Goal: Task Accomplishment & Management: Use online tool/utility

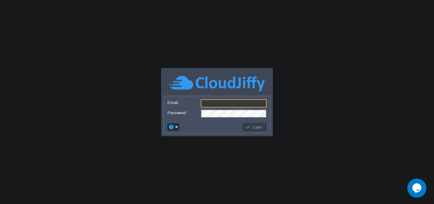
click at [220, 101] on input "Email:" at bounding box center [234, 103] width 66 height 8
click at [220, 103] on input "Email:" at bounding box center [234, 103] width 66 height 8
click at [224, 103] on input "Email:" at bounding box center [234, 103] width 66 height 8
click at [431, 86] on body "Application Platform v.8.10.2 Email: Password: Login" at bounding box center [217, 102] width 434 height 204
click at [232, 99] on form "Email: Password:" at bounding box center [217, 108] width 107 height 24
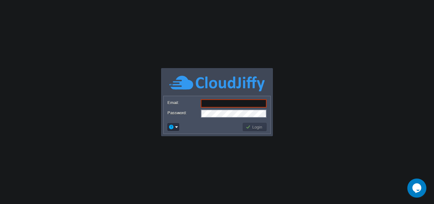
click at [229, 104] on input "Email:" at bounding box center [234, 103] width 66 height 8
type input "s"
type input "[EMAIL_ADDRESS][DOMAIN_NAME]"
click at [255, 130] on td "Login" at bounding box center [255, 127] width 24 height 8
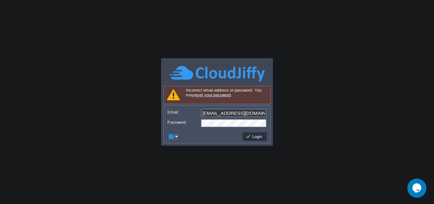
click at [175, 137] on em at bounding box center [173, 136] width 10 height 6
click at [256, 134] on button "Login" at bounding box center [255, 136] width 18 height 6
click at [252, 138] on button "Login" at bounding box center [255, 136] width 18 height 6
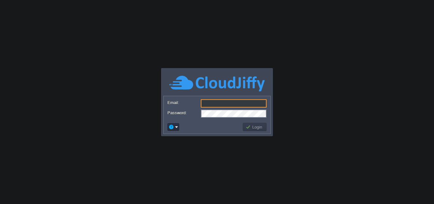
click at [207, 99] on input "Email:" at bounding box center [234, 103] width 66 height 8
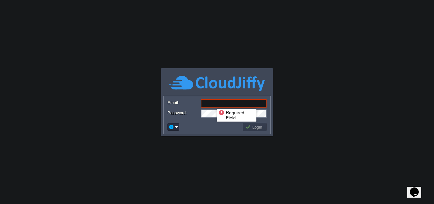
paste input "[EMAIL_ADDRESS][DOMAIN_NAME]"
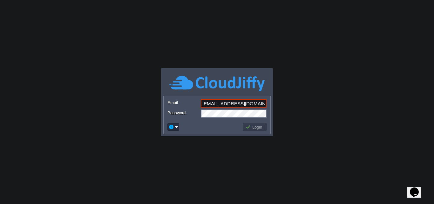
type input "[EMAIL_ADDRESS][DOMAIN_NAME]"
click at [263, 126] on button "Login" at bounding box center [255, 127] width 18 height 6
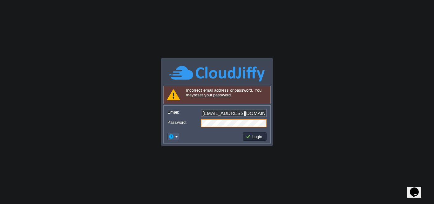
click at [172, 136] on button "button" at bounding box center [171, 136] width 6 height 6
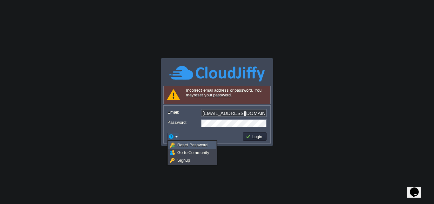
click at [175, 144] on link "Reset Password" at bounding box center [192, 144] width 47 height 7
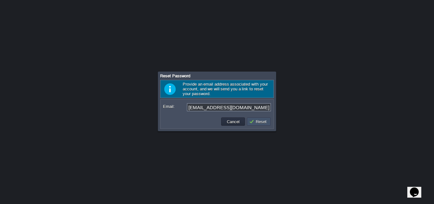
click at [258, 124] on button "Reset" at bounding box center [258, 122] width 19 height 6
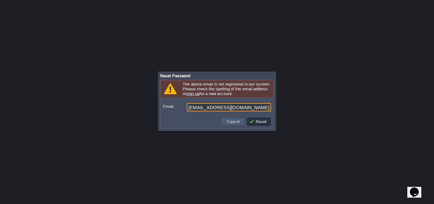
click at [228, 121] on button "Cancel" at bounding box center [233, 122] width 17 height 6
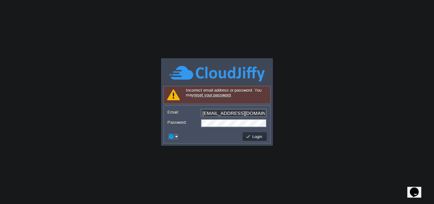
click at [177, 135] on em at bounding box center [173, 136] width 10 height 6
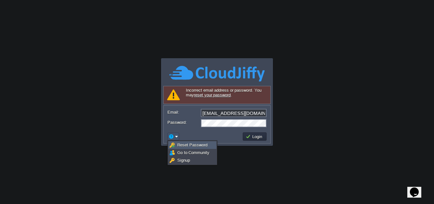
click at [180, 142] on span "Reset Password" at bounding box center [192, 144] width 30 height 5
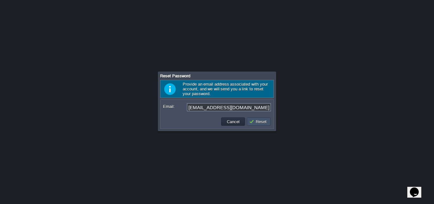
click at [254, 121] on button "Reset" at bounding box center [258, 122] width 19 height 6
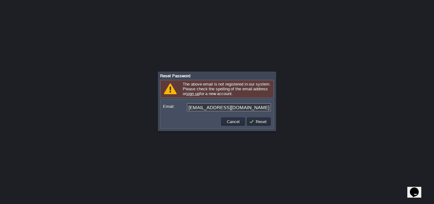
click at [239, 155] on div at bounding box center [217, 102] width 434 height 204
click at [240, 124] on button "Cancel" at bounding box center [233, 122] width 17 height 6
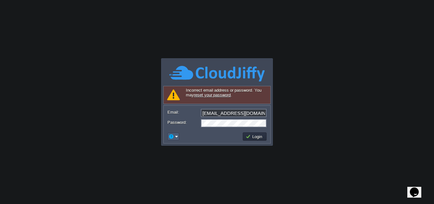
click at [174, 133] on td at bounding box center [173, 137] width 12 height 8
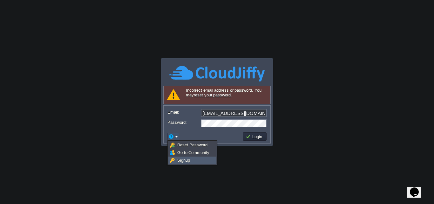
click at [183, 162] on span "Signup" at bounding box center [183, 160] width 13 height 5
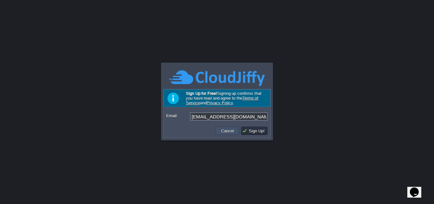
click at [233, 135] on td "Cancel" at bounding box center [227, 130] width 24 height 8
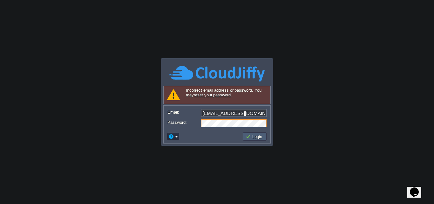
click at [251, 139] on button "Login" at bounding box center [255, 136] width 18 height 6
click at [195, 123] on div "Password:" at bounding box center [216, 123] width 99 height 8
click at [202, 113] on input "[EMAIL_ADDRESS][DOMAIN_NAME]" at bounding box center [234, 113] width 66 height 8
drag, startPoint x: 202, startPoint y: 113, endPoint x: 183, endPoint y: 133, distance: 27.4
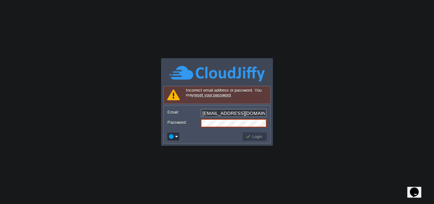
click at [183, 133] on td at bounding box center [204, 136] width 75 height 10
click at [248, 134] on button "Login" at bounding box center [255, 136] width 18 height 6
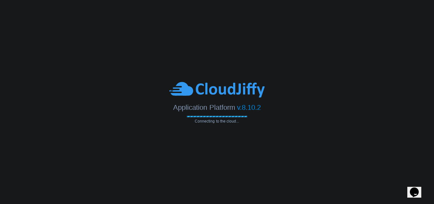
click at [417, 187] on button "Opens Chat This icon Opens the chat window." at bounding box center [414, 192] width 14 height 11
click at [259, 124] on body "Application Platform v.8.10.2 Connecting to the cloud... Required Field Incorre…" at bounding box center [217, 102] width 434 height 204
click at [283, 126] on body "Application Platform v.8.10.2 Connecting to the cloud... Required Field Incorre…" at bounding box center [217, 102] width 434 height 204
click at [275, 165] on body "Application Platform v.8.10.2 Connecting to the cloud... Required Field Incorre…" at bounding box center [217, 102] width 434 height 204
click at [417, 189] on icon "Close Chat This icon closes the chat window." at bounding box center [413, 193] width 8 height 8
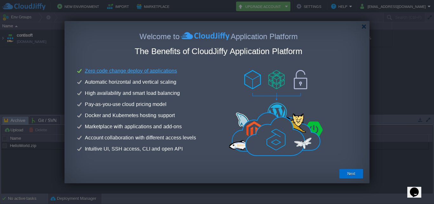
click at [350, 173] on button "Next" at bounding box center [351, 173] width 8 height 6
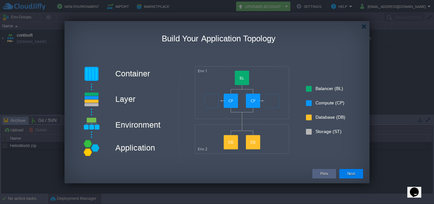
click at [354, 176] on button "Next" at bounding box center [351, 173] width 8 height 6
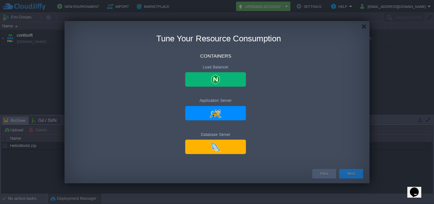
click at [354, 176] on button "Next" at bounding box center [351, 173] width 8 height 6
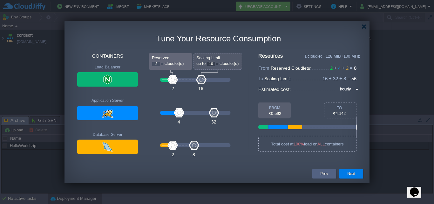
click at [354, 176] on button "Next" at bounding box center [351, 173] width 8 height 6
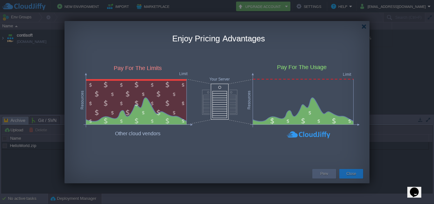
click at [356, 173] on button "Close" at bounding box center [351, 173] width 10 height 6
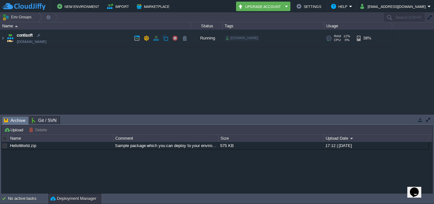
click at [36, 39] on link "[DOMAIN_NAME]" at bounding box center [32, 41] width 30 height 6
click at [2, 38] on img at bounding box center [2, 38] width 5 height 17
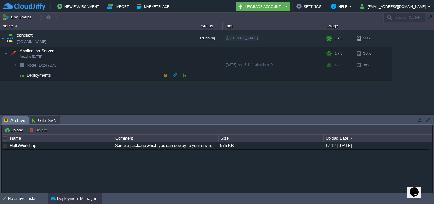
click at [165, 75] on button "button" at bounding box center [166, 75] width 6 height 6
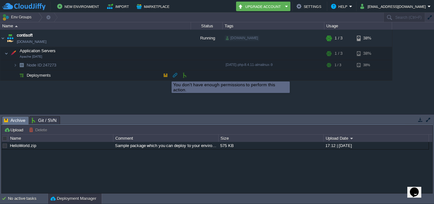
click at [167, 76] on button "button" at bounding box center [166, 75] width 6 height 6
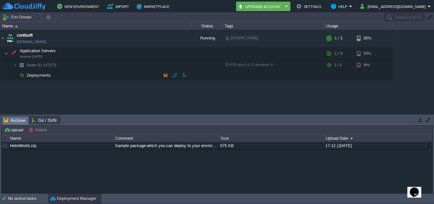
click at [165, 75] on button "button" at bounding box center [166, 75] width 6 height 6
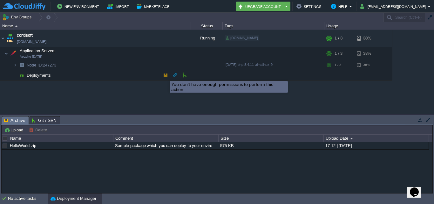
click at [165, 75] on button "button" at bounding box center [166, 75] width 6 height 6
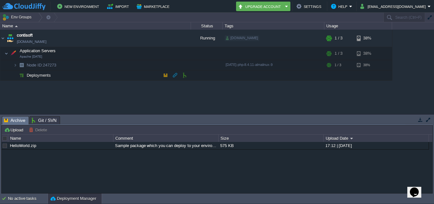
click at [165, 75] on button "button" at bounding box center [166, 75] width 6 height 6
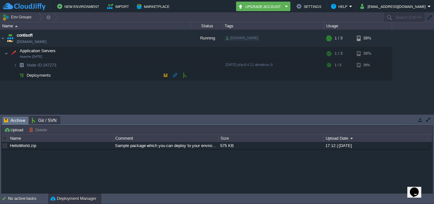
click at [165, 75] on button "button" at bounding box center [166, 75] width 6 height 6
click at [44, 72] on span "Deployments" at bounding box center [39, 74] width 26 height 5
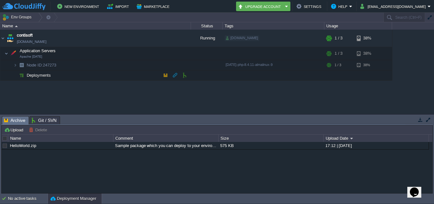
click at [165, 75] on button "button" at bounding box center [166, 75] width 6 height 6
click at [165, 76] on button "button" at bounding box center [166, 75] width 6 height 6
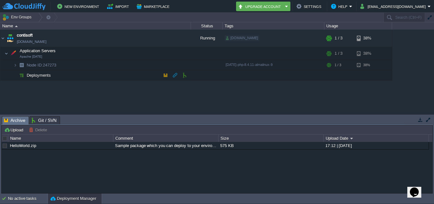
click at [165, 76] on button "button" at bounding box center [166, 75] width 6 height 6
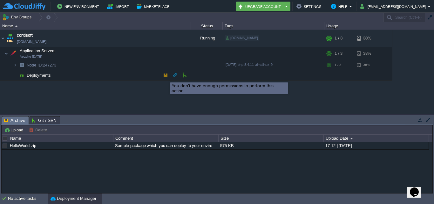
click at [165, 77] on button "button" at bounding box center [166, 75] width 6 height 6
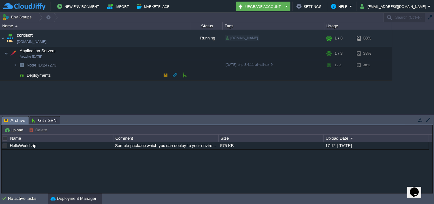
click at [167, 75] on button "button" at bounding box center [166, 75] width 6 height 6
click at [426, 5] on button "[EMAIL_ADDRESS][DOMAIN_NAME]" at bounding box center [393, 7] width 67 height 8
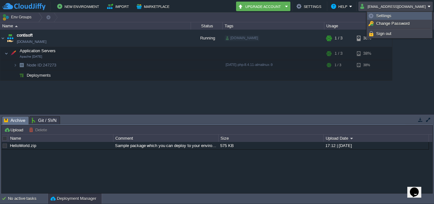
click at [382, 14] on span "Settings" at bounding box center [383, 15] width 15 height 5
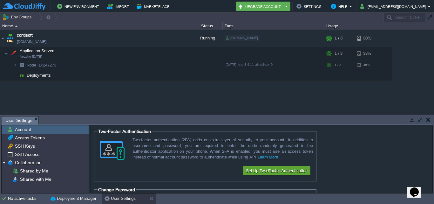
click at [390, 85] on div "contisoft [DOMAIN_NAME] Running [DOMAIN_NAME] + Add to Env Group RAM 12% CPU 0%…" at bounding box center [217, 72] width 434 height 84
click at [429, 118] on button "button" at bounding box center [428, 120] width 4 height 6
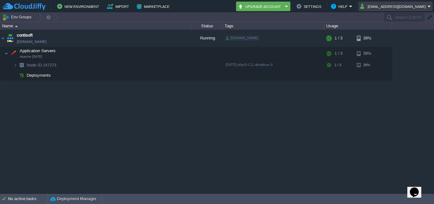
click at [390, 3] on button "[EMAIL_ADDRESS][DOMAIN_NAME]" at bounding box center [393, 7] width 67 height 8
click at [297, 120] on div "contisoft [DOMAIN_NAME] Running [DOMAIN_NAME] + Add to Env Group RAM 12% CPU 0%…" at bounding box center [217, 111] width 434 height 163
click at [168, 73] on button "button" at bounding box center [166, 75] width 6 height 6
click at [168, 74] on button "button" at bounding box center [166, 75] width 6 height 6
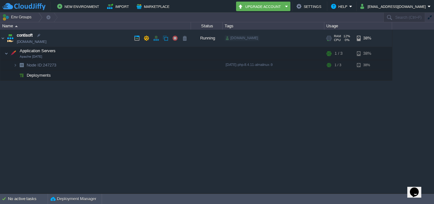
click at [18, 41] on link "[DOMAIN_NAME]" at bounding box center [32, 41] width 30 height 6
click at [32, 72] on td "Deployments" at bounding box center [95, 75] width 191 height 10
click at [166, 75] on button "button" at bounding box center [166, 75] width 6 height 6
click at [166, 76] on button "button" at bounding box center [166, 75] width 6 height 6
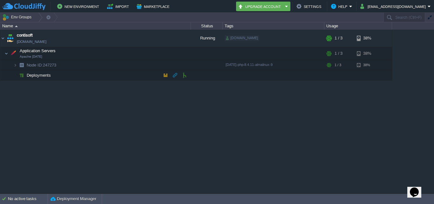
click at [165, 76] on button "button" at bounding box center [166, 75] width 6 height 6
click at [352, 6] on em "Help" at bounding box center [341, 7] width 21 height 8
click at [323, 96] on div "contisoft [DOMAIN_NAME] Running [DOMAIN_NAME] + Add to Env Group RAM 12% CPU 0%…" at bounding box center [217, 111] width 434 height 163
click at [323, 6] on button "Settings" at bounding box center [310, 7] width 27 height 8
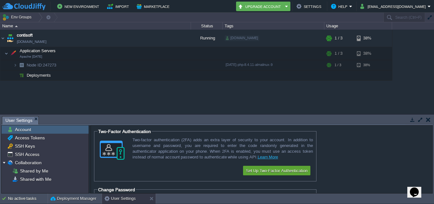
click at [196, 107] on div "contisoft [DOMAIN_NAME] Running [DOMAIN_NAME] + Add to Env Group RAM 12% CPU 0%…" at bounding box center [217, 72] width 434 height 84
click at [431, 120] on td at bounding box center [428, 120] width 8 height 8
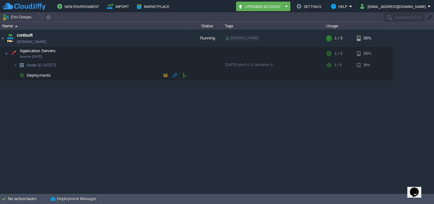
click at [163, 74] on button "button" at bounding box center [166, 75] width 6 height 6
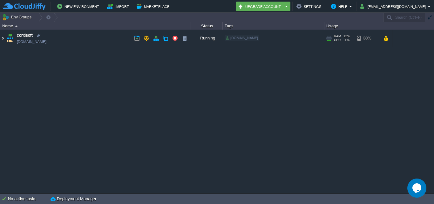
click at [3, 40] on img at bounding box center [2, 38] width 5 height 17
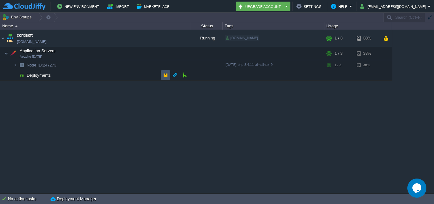
click at [165, 77] on button "button" at bounding box center [166, 75] width 6 height 6
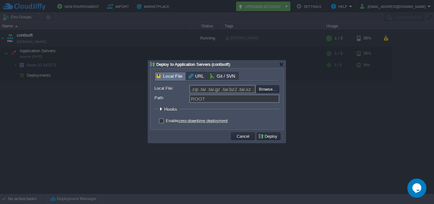
click at [304, 175] on div at bounding box center [217, 102] width 434 height 204
click at [263, 98] on input "Path:" at bounding box center [234, 98] width 90 height 8
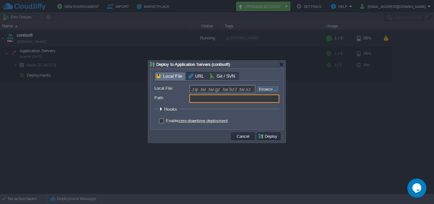
type input "ROOT"
click at [265, 88] on input "file" at bounding box center [239, 89] width 80 height 8
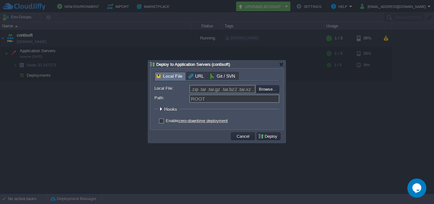
type input "C:\fakepath\04-sep-25.zip"
type input "04-sep-25.zip"
click at [166, 122] on label "Enable zero-downtime deployment" at bounding box center [197, 120] width 62 height 5
click at [162, 122] on input "checkbox" at bounding box center [161, 122] width 4 height 4
checkbox input "true"
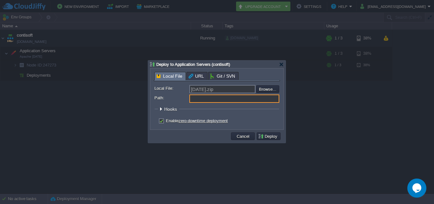
click at [207, 99] on input "Path:" at bounding box center [234, 98] width 90 height 8
type input "ROOT"
click at [197, 156] on div at bounding box center [217, 102] width 434 height 204
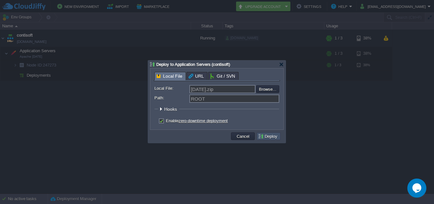
click at [274, 139] on button "Deploy" at bounding box center [268, 136] width 21 height 6
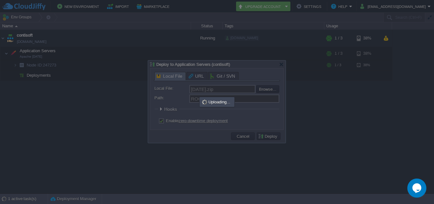
click at [258, 133] on button "Deploy" at bounding box center [268, 136] width 21 height 6
click at [215, 101] on div "Uploading..." at bounding box center [217, 102] width 34 height 9
click at [222, 104] on div "Uploading..." at bounding box center [217, 102] width 34 height 9
click at [305, 120] on div at bounding box center [217, 102] width 434 height 204
click at [279, 65] on div at bounding box center [217, 101] width 138 height 82
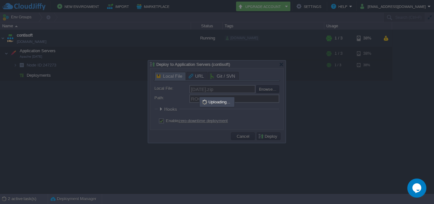
click at [296, 147] on div at bounding box center [217, 102] width 434 height 204
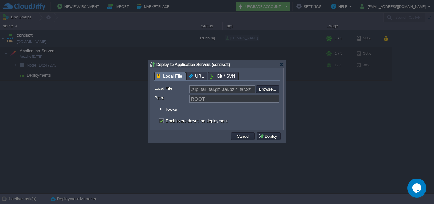
type input ".zip .tar .tar.gz .tar.bz2 .tar.xz .tar.lzma .tar.Z .tgz .tbz .taz .tlz .txz .g…"
click at [281, 64] on div at bounding box center [281, 64] width 5 height 5
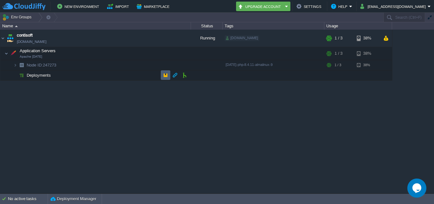
click at [161, 75] on td at bounding box center [166, 75] width 10 height 10
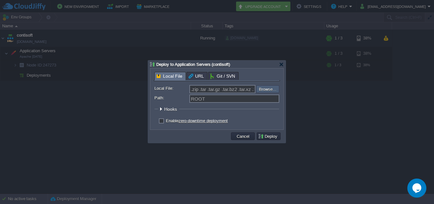
click at [271, 90] on input "file" at bounding box center [239, 89] width 80 height 8
type input "C:\fakepath\04-sep-25.zip"
click at [264, 138] on button "Deploy" at bounding box center [268, 136] width 21 height 6
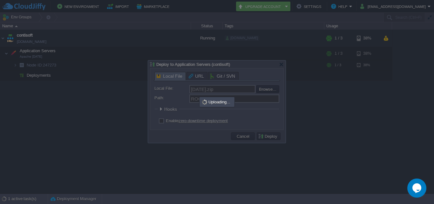
type input ".zip .tar .tar.gz .tar.bz2 .tar.xz .tar.lzma .tar.Z .tgz .tbz .taz .tlz .txz .g…"
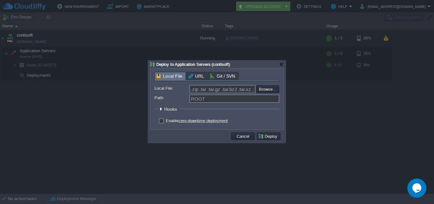
click at [333, 132] on div at bounding box center [217, 102] width 434 height 204
click at [284, 64] on div "Deploy to Application Servers (contisoft)" at bounding box center [218, 64] width 136 height 8
click at [280, 64] on div at bounding box center [281, 64] width 5 height 5
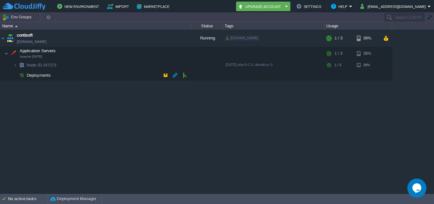
click at [34, 73] on span "Deployments" at bounding box center [39, 74] width 26 height 5
click at [165, 76] on button "button" at bounding box center [166, 75] width 6 height 6
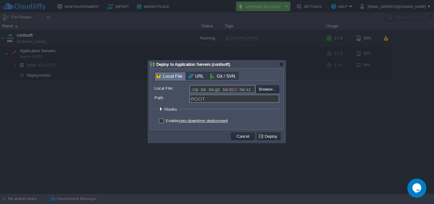
click at [229, 103] on form "Local File: .zip .tar .tar.gz .tar.bz2 .tar.xz .tar.lzma .tar.Z .tgz .tbz .taz …" at bounding box center [216, 105] width 125 height 41
click at [228, 102] on input "Path:" at bounding box center [234, 98] width 90 height 8
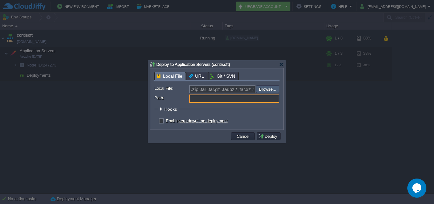
type input "ROOT"
click at [270, 90] on input "file" at bounding box center [239, 89] width 80 height 8
click at [260, 90] on input "file" at bounding box center [239, 89] width 80 height 8
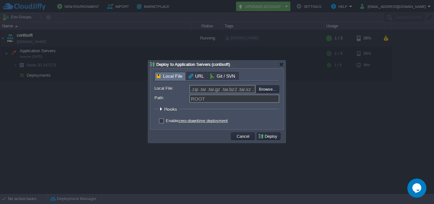
type input "C:\fakepath\04sep2025.zip"
type input "04sep2025.zip"
click at [270, 139] on button "Deploy" at bounding box center [268, 136] width 21 height 6
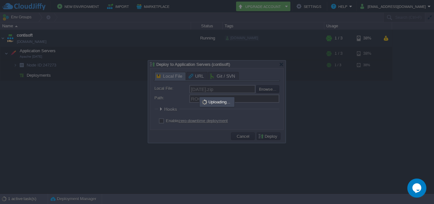
click at [282, 63] on div at bounding box center [217, 101] width 138 height 82
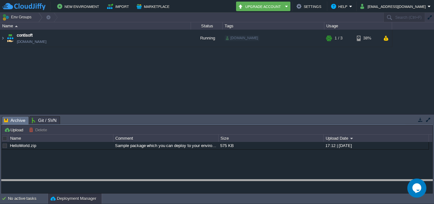
drag, startPoint x: 92, startPoint y: 119, endPoint x: 82, endPoint y: 198, distance: 79.8
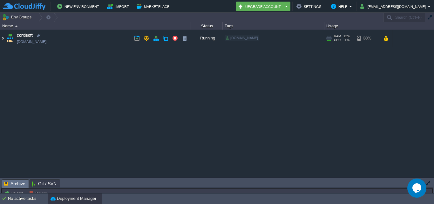
click at [3, 39] on img at bounding box center [2, 38] width 5 height 17
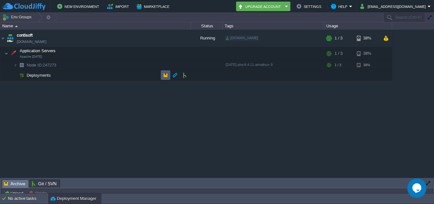
click at [162, 74] on td at bounding box center [166, 75] width 10 height 10
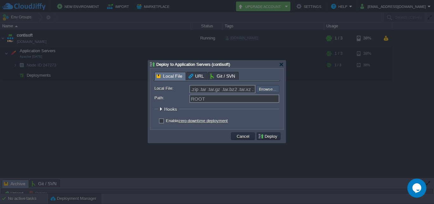
click at [269, 91] on input "file" at bounding box center [239, 89] width 80 height 8
type input "C:\fakepath\04sep2025.zip"
click at [267, 138] on button "Deploy" at bounding box center [268, 136] width 21 height 6
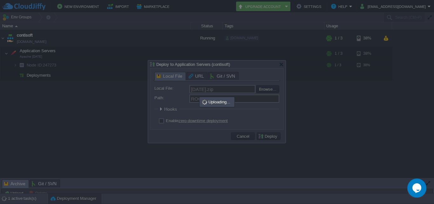
type input ".zip .tar .tar.gz .tar.bz2 .tar.xz .tar.lzma .tar.Z .tgz .tbz .taz .tlz .txz .g…"
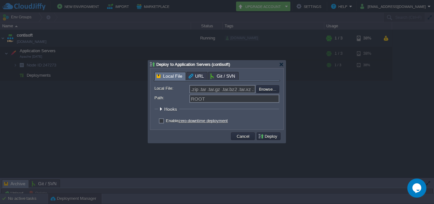
click at [69, 149] on div at bounding box center [217, 102] width 434 height 204
click at [280, 66] on div at bounding box center [281, 64] width 5 height 5
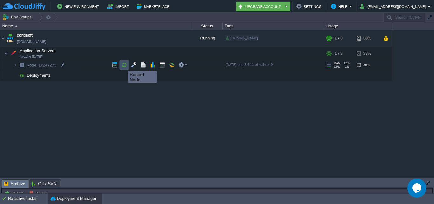
click at [123, 65] on button "button" at bounding box center [124, 65] width 6 height 6
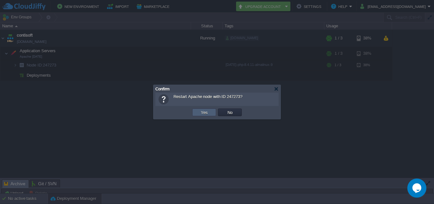
click at [203, 111] on button "Yes" at bounding box center [204, 112] width 11 height 6
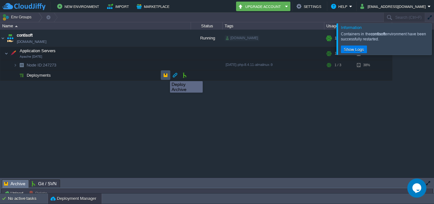
click at [165, 75] on button "button" at bounding box center [166, 75] width 6 height 6
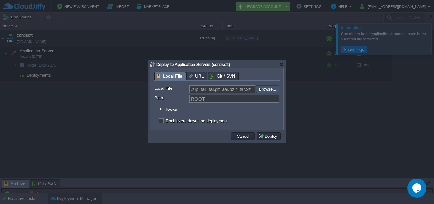
click at [272, 91] on input "file" at bounding box center [239, 89] width 80 height 8
type input "C:\fakepath\04sep2025.zip"
click at [269, 137] on button "Deploy" at bounding box center [268, 136] width 21 height 6
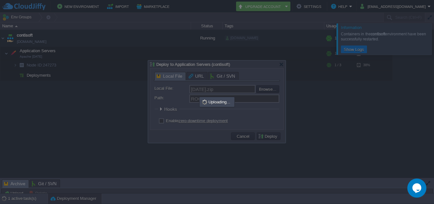
type input ".zip .tar .tar.gz .tar.bz2 .tar.xz .tar.lzma .tar.Z .tgz .tbz .taz .tlz .txz .g…"
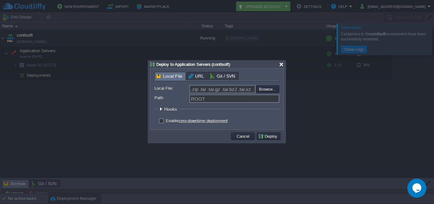
click at [282, 64] on div at bounding box center [281, 64] width 5 height 5
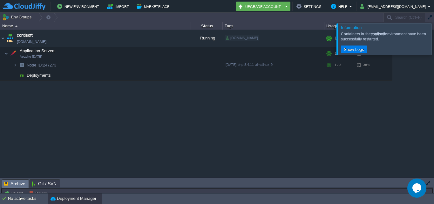
click at [434, 39] on div at bounding box center [442, 38] width 0 height 31
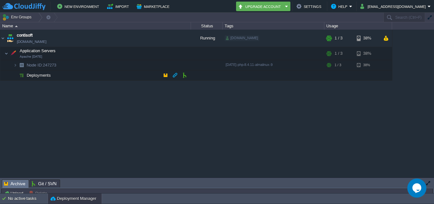
click at [176, 110] on div "contisoft env-5687671.cloudjiffy.net Running kalkisoft.digital + Add to Env Gro…" at bounding box center [217, 103] width 434 height 147
click at [271, 150] on div "contisoft env-5687671.cloudjiffy.net Running kalkisoft.digital + Add to Env Gro…" at bounding box center [217, 103] width 434 height 147
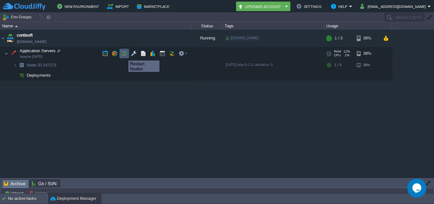
click at [124, 55] on button "button" at bounding box center [124, 54] width 6 height 6
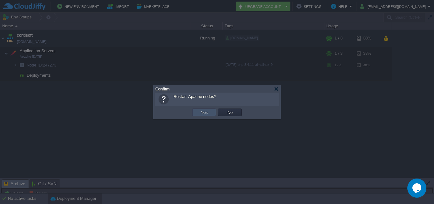
click at [209, 114] on button "Yes" at bounding box center [204, 112] width 11 height 6
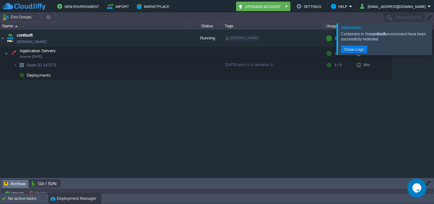
click at [434, 39] on div at bounding box center [442, 38] width 0 height 31
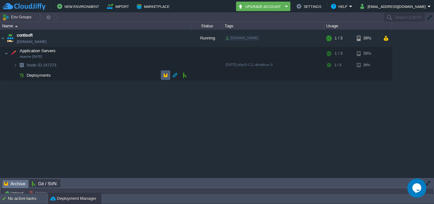
click at [168, 76] on td at bounding box center [166, 75] width 10 height 10
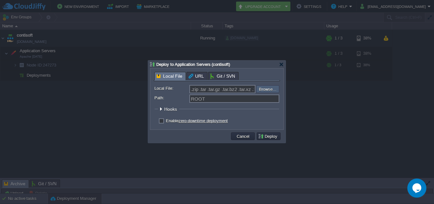
click at [262, 88] on input "file" at bounding box center [239, 89] width 80 height 8
type input "C:\fakepath\04sep2025.zip"
type input "04sep2025.zip"
click at [274, 140] on td "Deploy" at bounding box center [269, 136] width 24 height 8
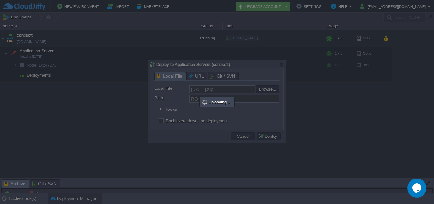
click at [282, 64] on div at bounding box center [217, 101] width 138 height 82
click at [247, 139] on div at bounding box center [217, 101] width 138 height 82
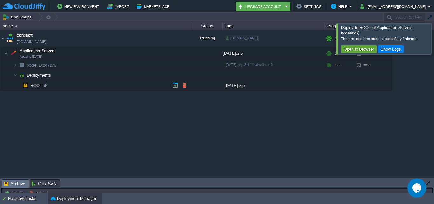
click at [38, 85] on span "ROOT" at bounding box center [36, 85] width 13 height 5
drag, startPoint x: 90, startPoint y: 108, endPoint x: 97, endPoint y: 101, distance: 9.4
click at [90, 108] on div "contisoft env-5687671.cloudjiffy.net Running kalkisoft.digital + Add to Env Gro…" at bounding box center [217, 103] width 434 height 147
click at [138, 41] on td at bounding box center [137, 38] width 10 height 10
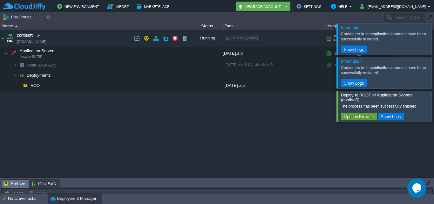
click at [45, 42] on link "[DOMAIN_NAME]" at bounding box center [32, 41] width 30 height 6
click at [245, 116] on div "contisoft env-5687671.cloudjiffy.net Running kalkisoft.digital + Add to Env Gro…" at bounding box center [217, 103] width 434 height 147
click at [161, 74] on td at bounding box center [166, 75] width 10 height 10
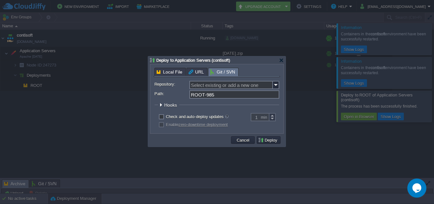
click at [213, 76] on span "Git / SVN" at bounding box center [222, 72] width 25 height 8
click at [166, 73] on span "Local File" at bounding box center [170, 72] width 26 height 8
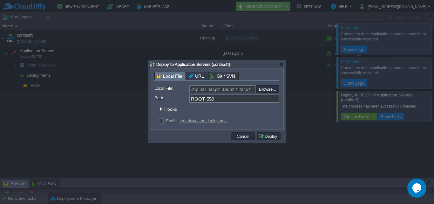
click at [103, 108] on div at bounding box center [217, 102] width 434 height 204
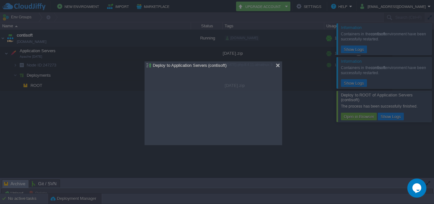
drag, startPoint x: 281, startPoint y: 62, endPoint x: 276, endPoint y: 64, distance: 4.8
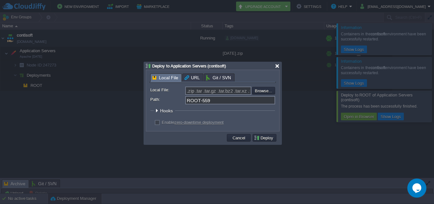
click at [277, 68] on div at bounding box center [277, 66] width 5 height 5
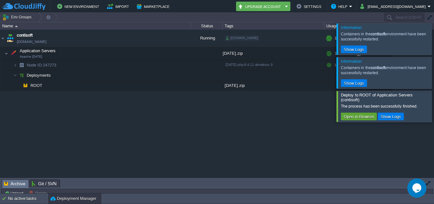
click at [434, 42] on div at bounding box center [442, 38] width 0 height 31
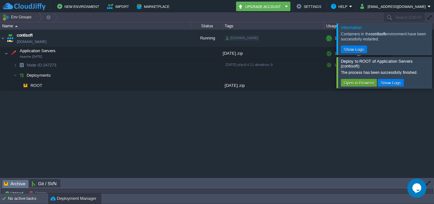
click at [434, 69] on div at bounding box center [442, 72] width 0 height 31
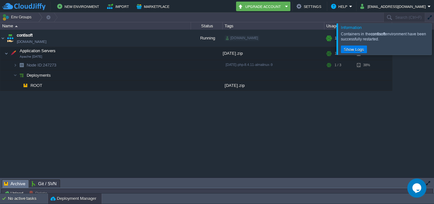
click at [434, 40] on div at bounding box center [442, 38] width 0 height 31
